Goal: Information Seeking & Learning: Check status

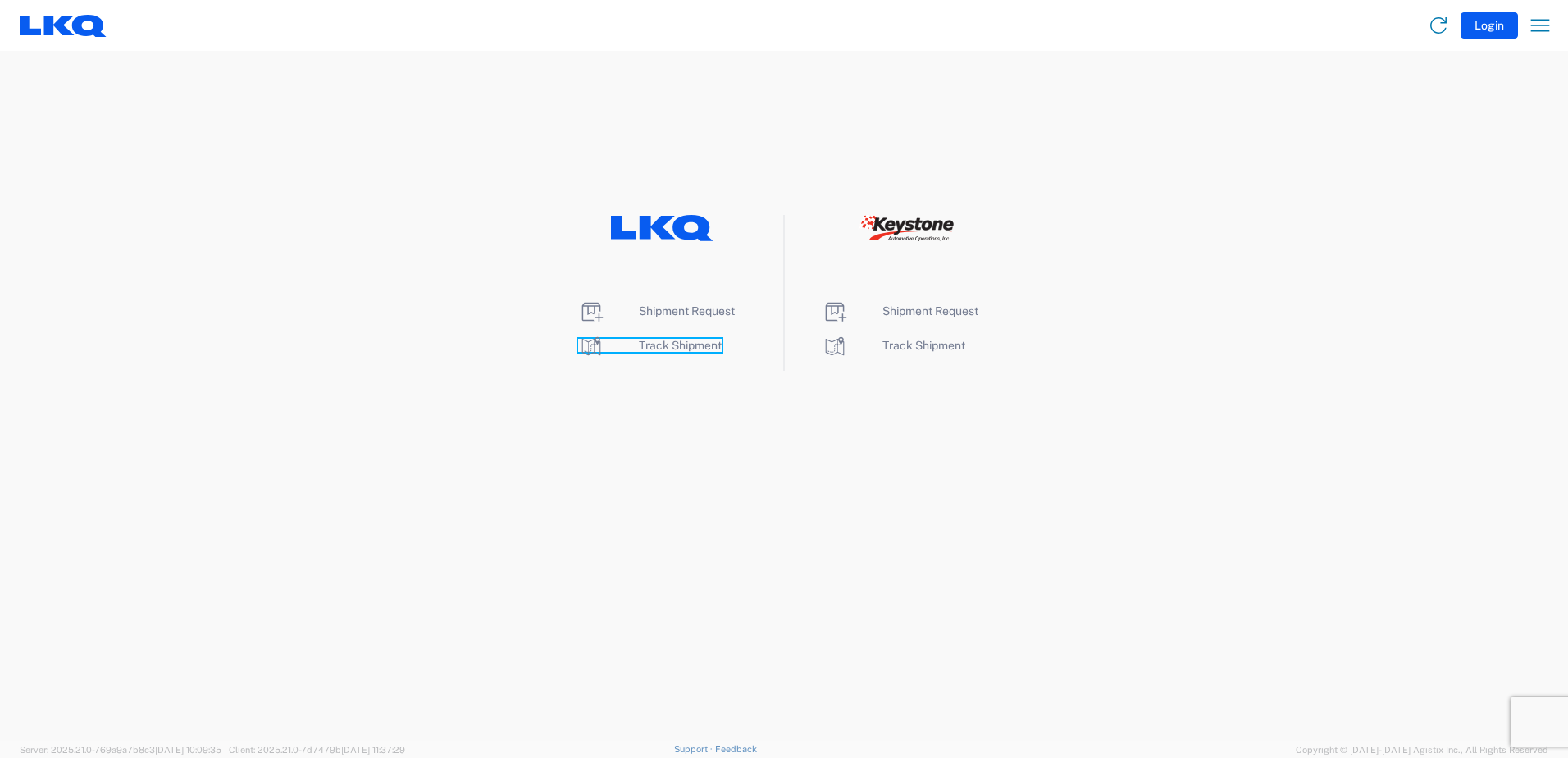
click at [669, 352] on span "Track Shipment" at bounding box center [680, 345] width 83 height 13
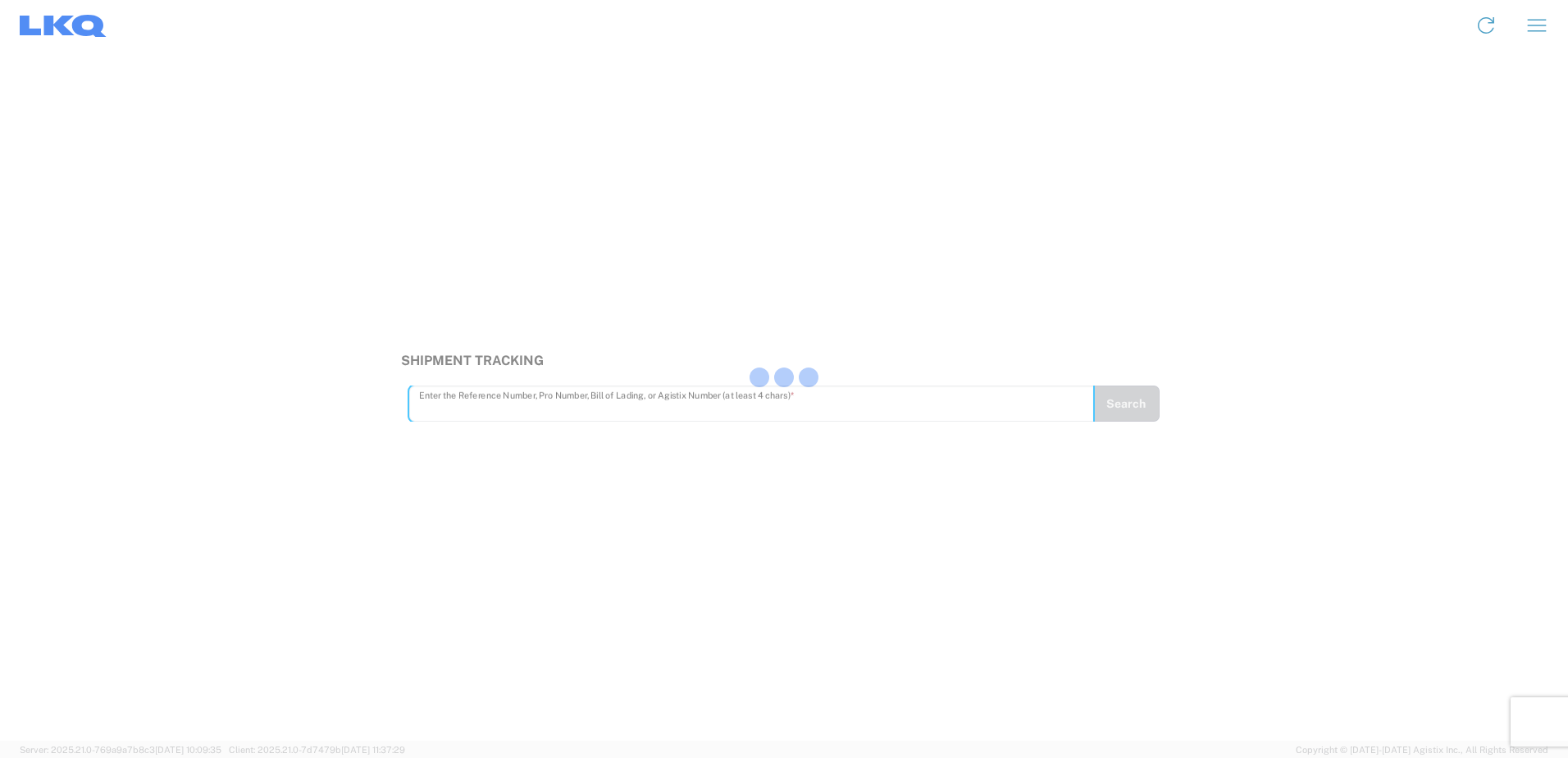
click at [563, 397] on div at bounding box center [784, 379] width 1568 height 758
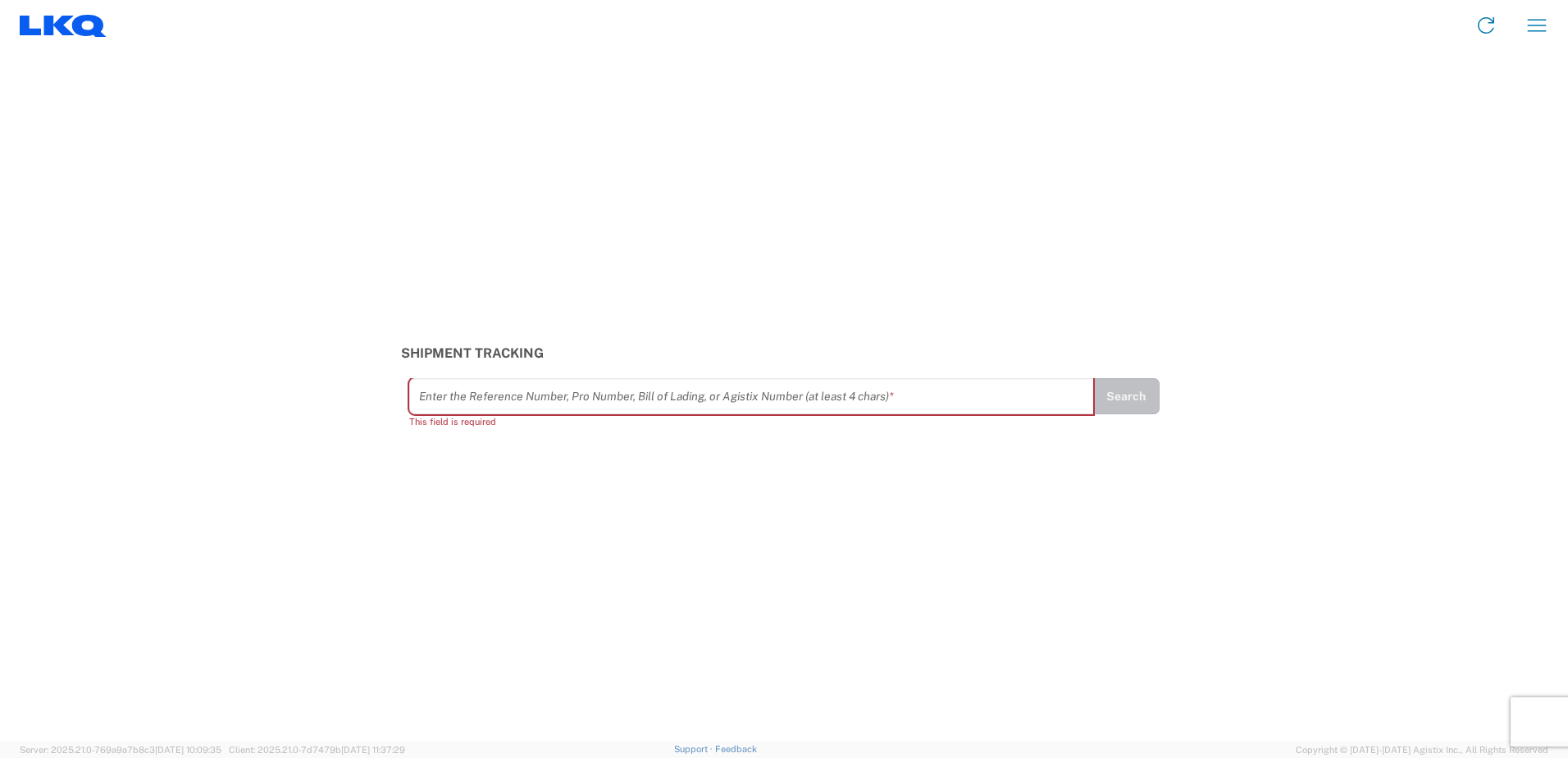
click at [561, 400] on input "text" at bounding box center [751, 396] width 665 height 28
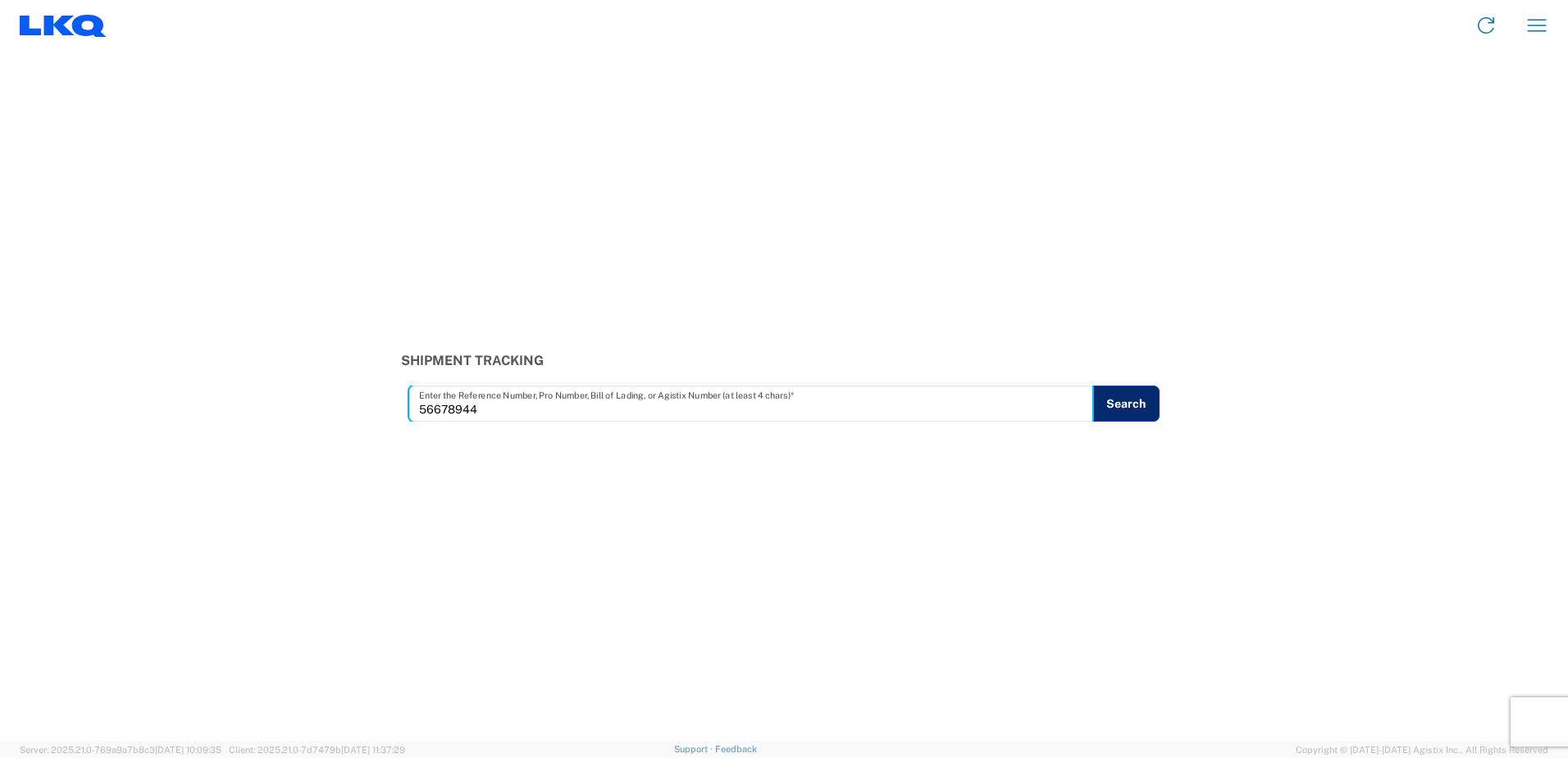
click at [1143, 393] on button "Search" at bounding box center [1126, 403] width 68 height 36
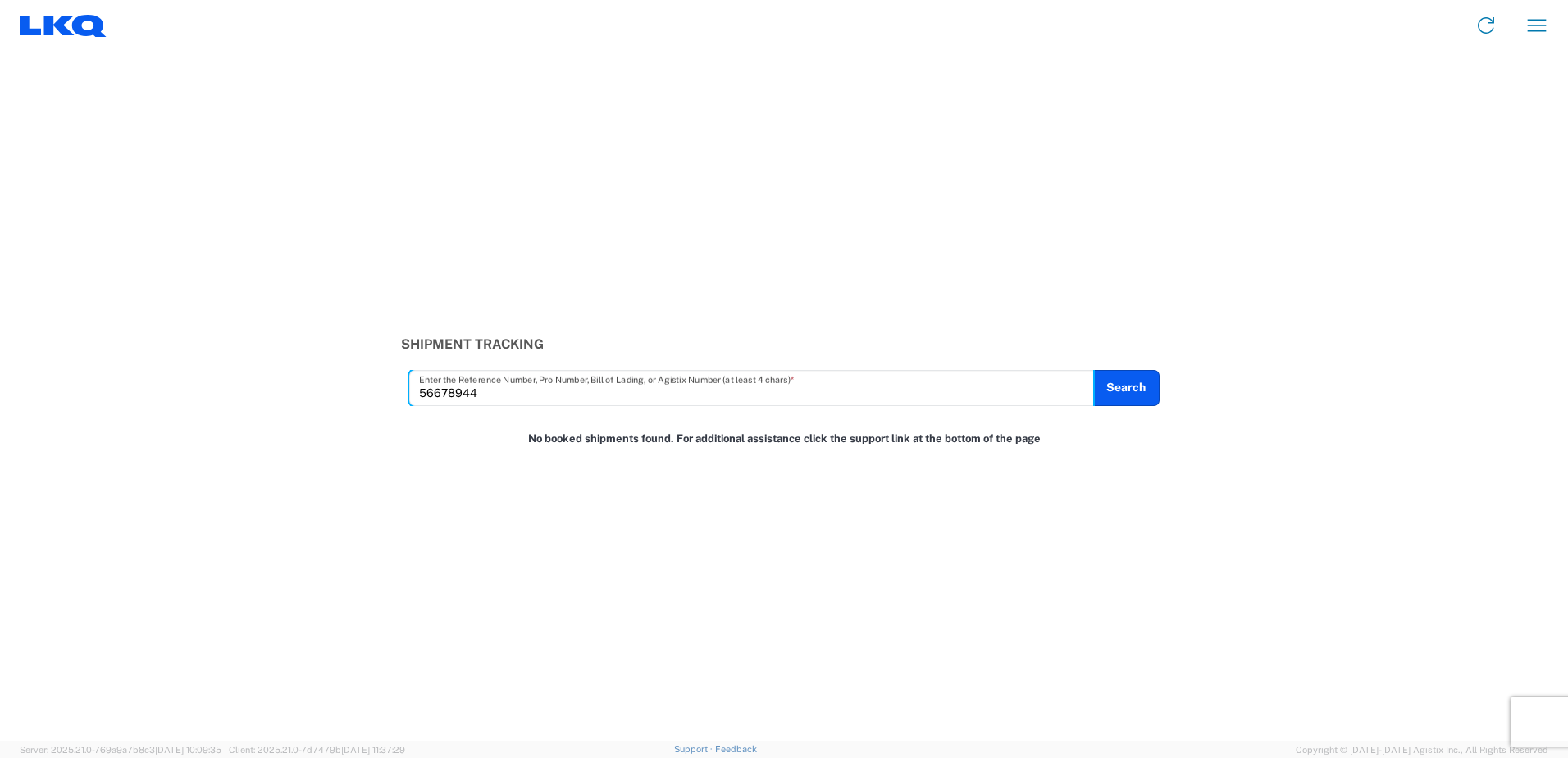
drag, startPoint x: 389, startPoint y: 397, endPoint x: 200, endPoint y: 403, distance: 189.1
click at [200, 403] on div "Shipment Tracking 56678944 Enter the Reference Number, Pro Number, Bill of Ladi…" at bounding box center [784, 370] width 1568 height 69
type input "56698944"
click at [1130, 389] on button "Search" at bounding box center [1126, 388] width 68 height 36
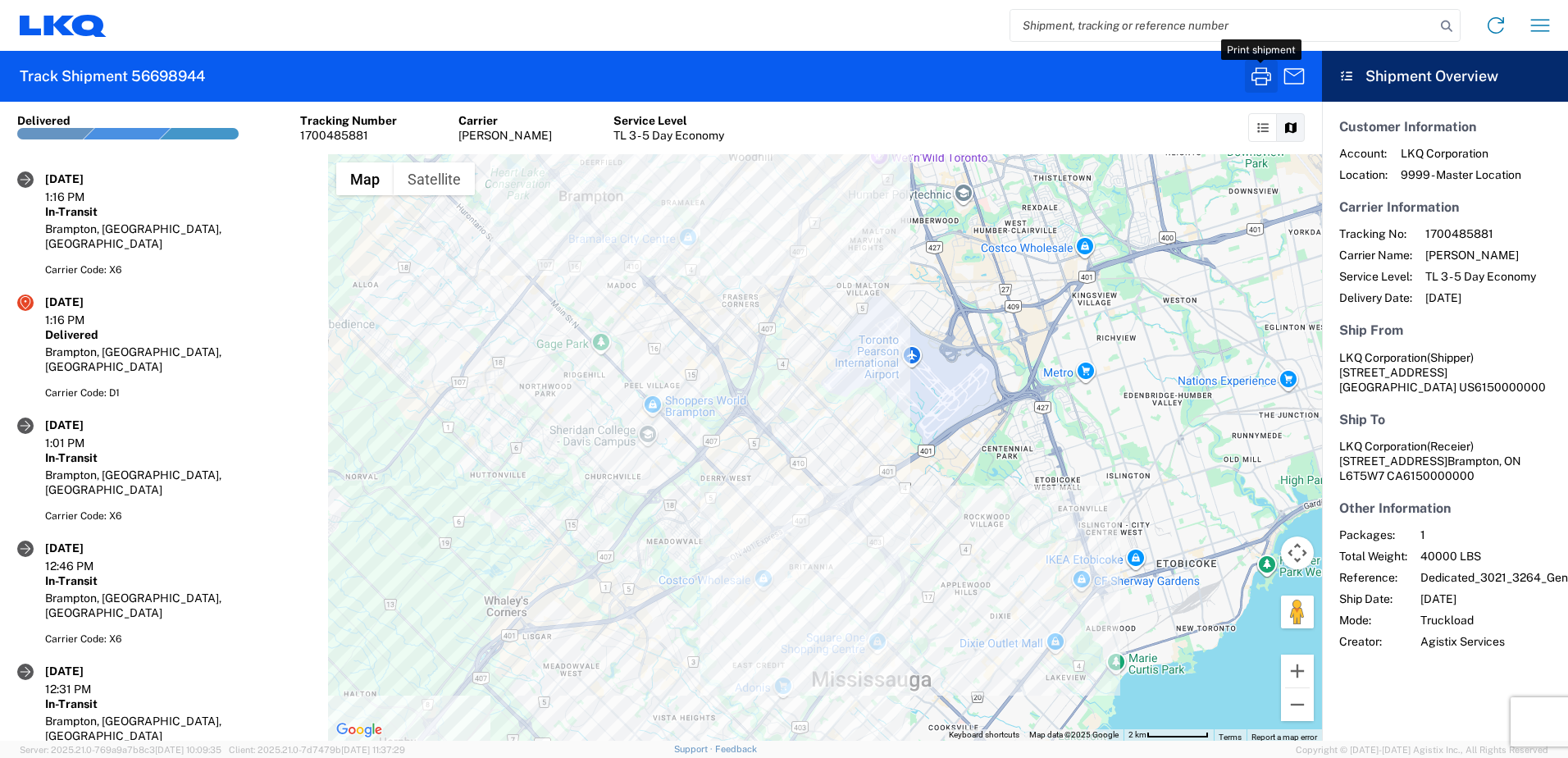
click at [1272, 80] on icon "button" at bounding box center [1261, 76] width 26 height 26
